Goal: Information Seeking & Learning: Find specific fact

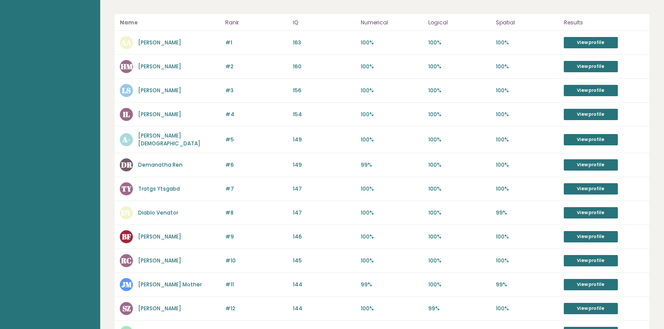
scroll to position [139, 0]
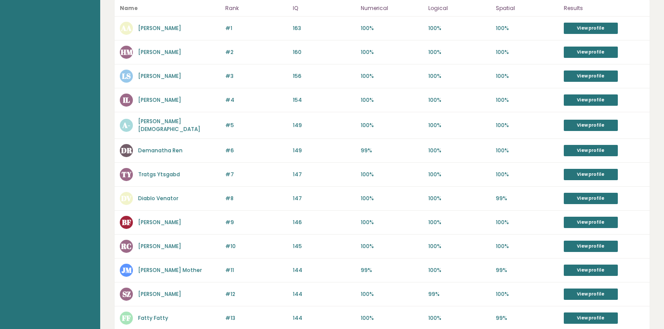
click at [150, 203] on div "#8 DV Diablo Venator 147 #8 147 100% 100% 99% View profile" at bounding box center [382, 199] width 535 height 24
click at [153, 199] on div "DV Diablo Venator" at bounding box center [170, 198] width 100 height 13
click at [153, 195] on link "Diablo Venator" at bounding box center [158, 198] width 40 height 7
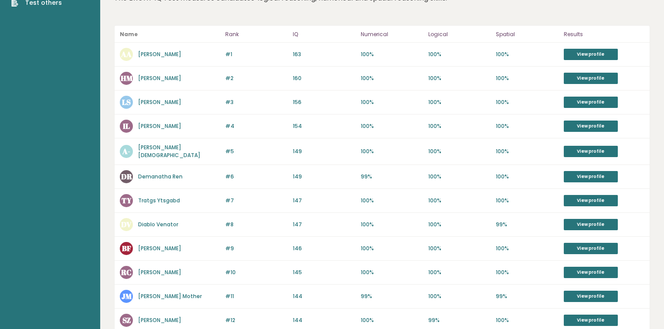
scroll to position [93, 0]
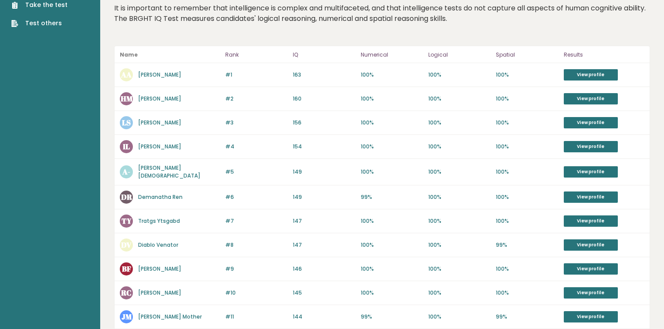
click at [153, 143] on link "Isaac Love" at bounding box center [159, 146] width 43 height 7
click at [153, 241] on link "Diablo Venator" at bounding box center [158, 244] width 40 height 7
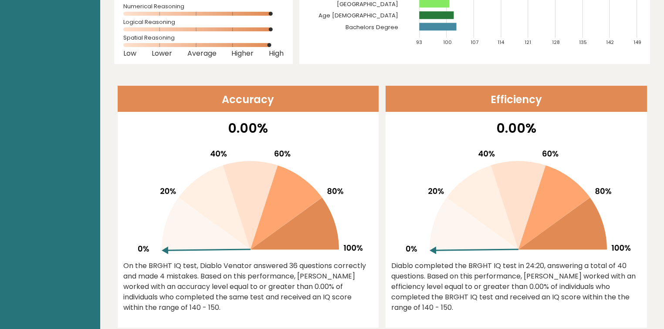
scroll to position [232, 0]
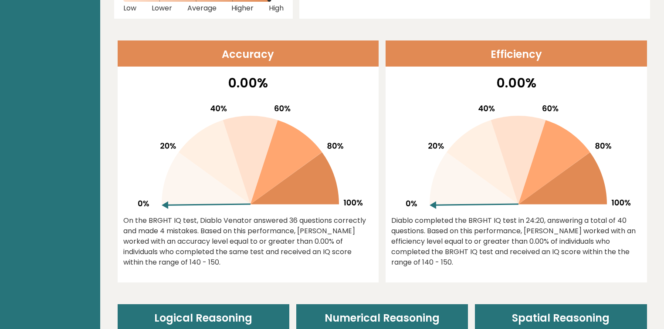
drag, startPoint x: 244, startPoint y: 73, endPoint x: 240, endPoint y: 68, distance: 6.5
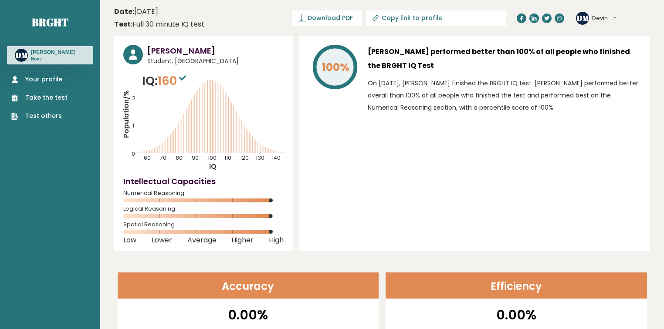
scroll to position [232, 0]
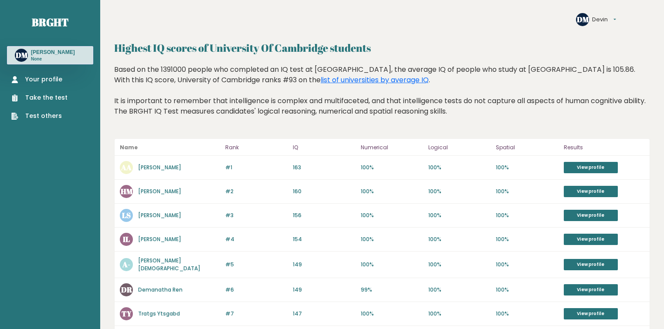
click at [168, 166] on link "[PERSON_NAME]" at bounding box center [159, 167] width 43 height 7
